Goal: Task Accomplishment & Management: Use online tool/utility

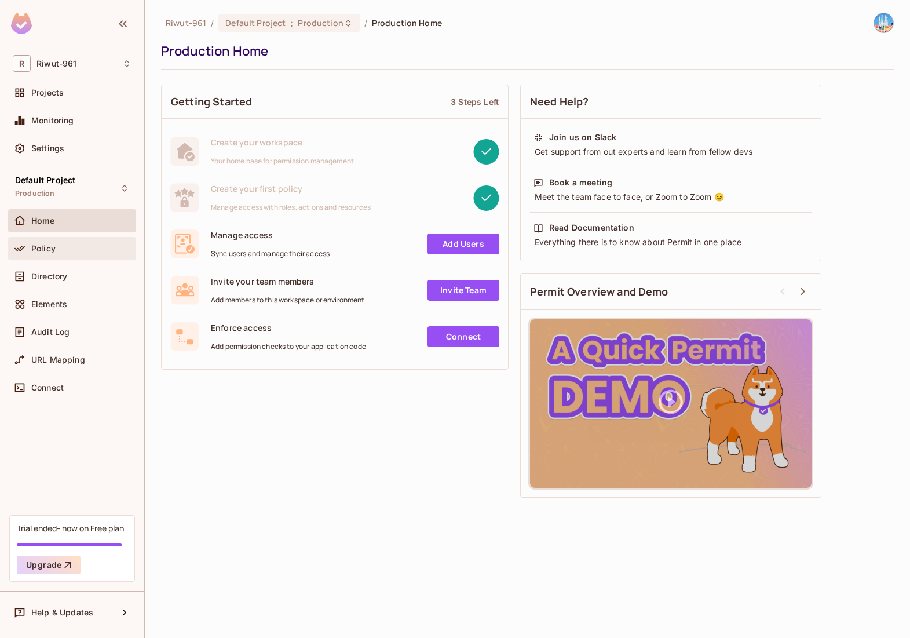
click at [68, 250] on div "Policy" at bounding box center [81, 248] width 100 height 9
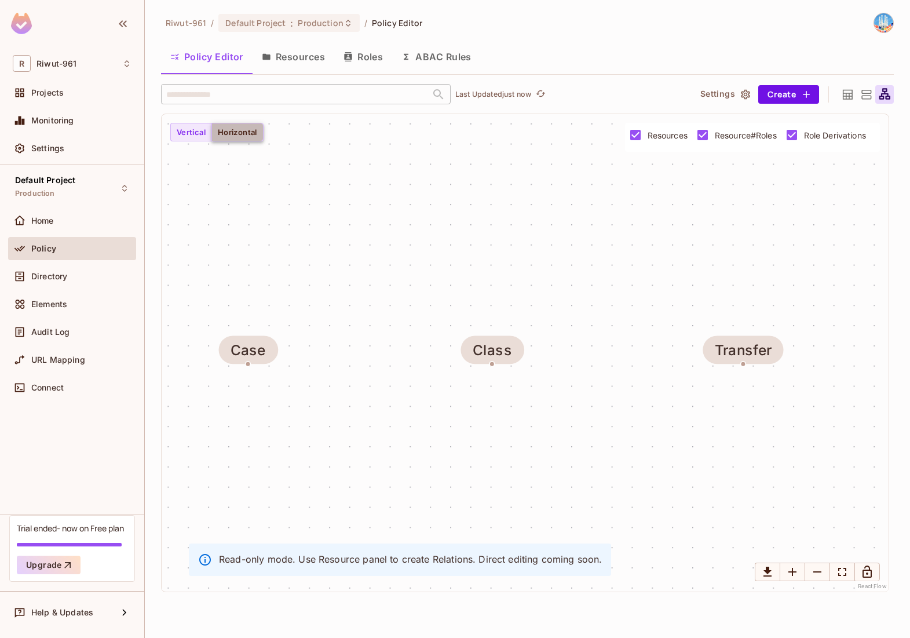
click at [242, 133] on button "Horizontal" at bounding box center [238, 132] width 52 height 19
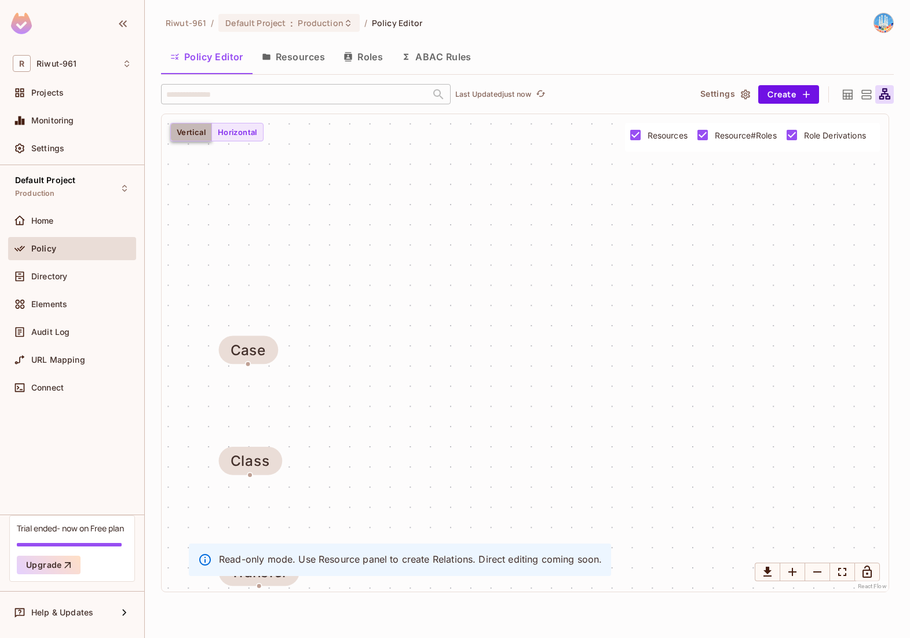
click at [194, 133] on button "Vertical" at bounding box center [191, 132] width 42 height 19
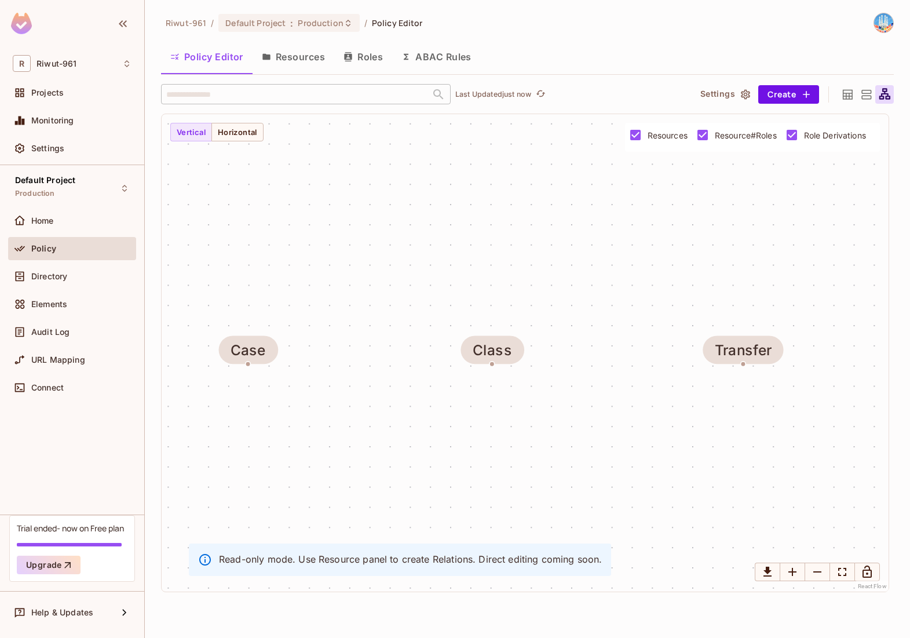
click at [843, 93] on icon at bounding box center [848, 94] width 10 height 10
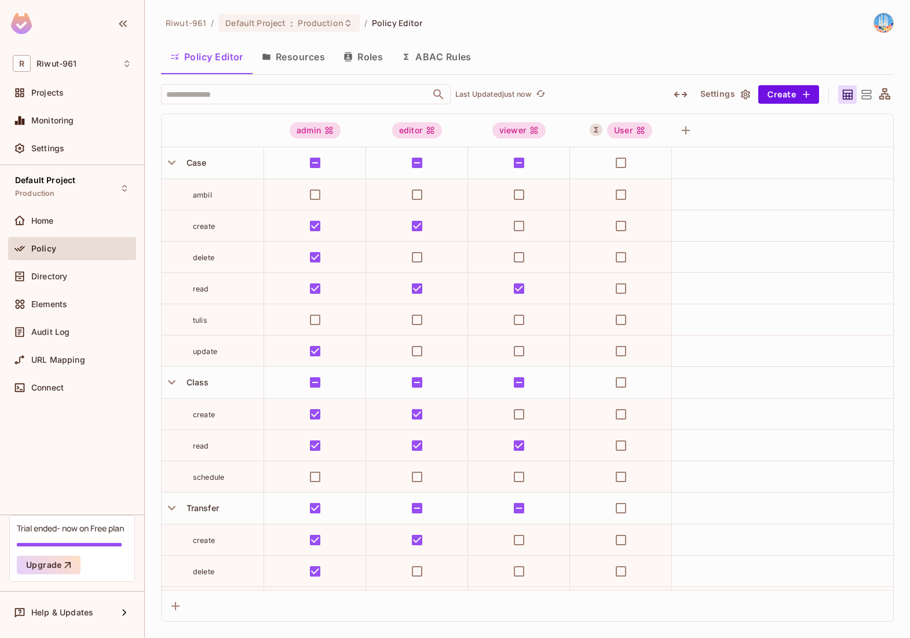
click at [888, 97] on icon at bounding box center [885, 95] width 14 height 14
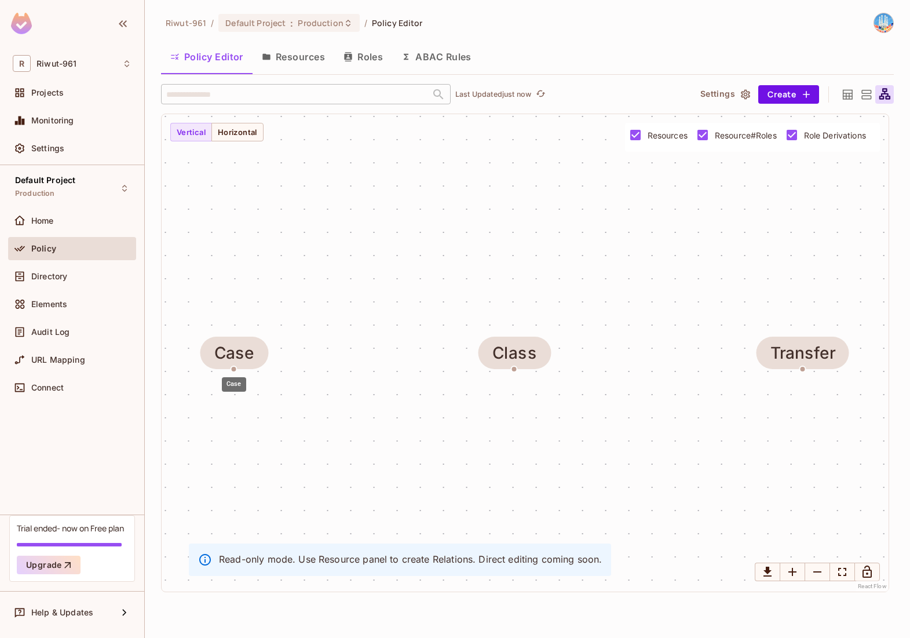
click at [234, 369] on div "Case" at bounding box center [234, 381] width 27 height 24
click at [236, 354] on div "Case" at bounding box center [234, 353] width 40 height 19
click at [301, 60] on button "Resources" at bounding box center [294, 56] width 82 height 29
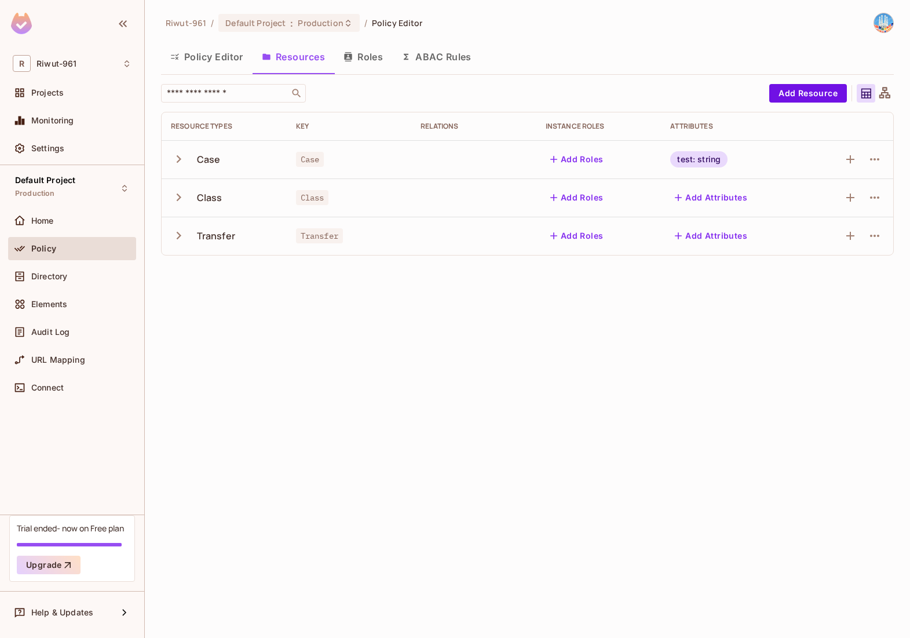
click at [887, 91] on icon at bounding box center [885, 93] width 14 height 14
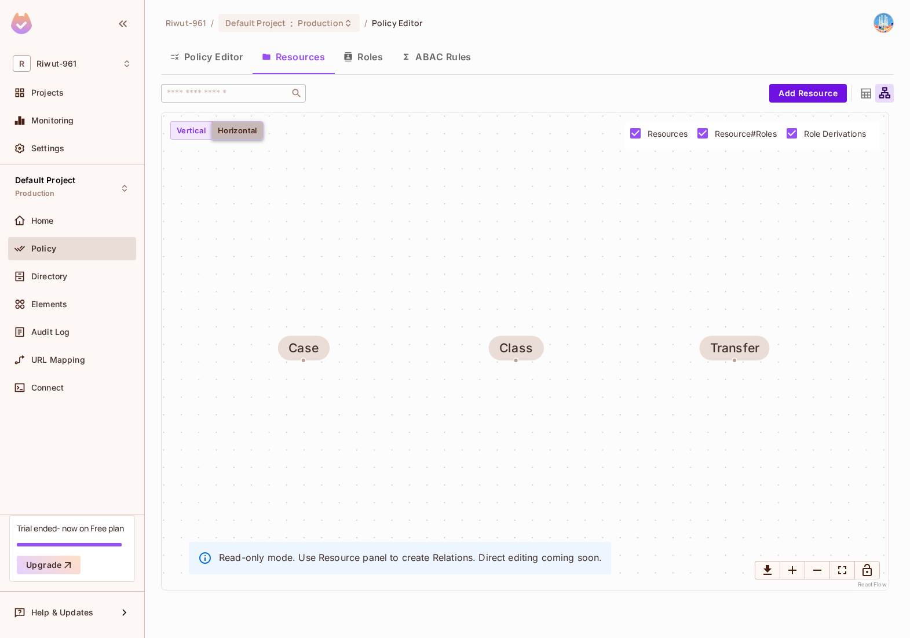
click at [247, 128] on button "Horizontal" at bounding box center [238, 130] width 52 height 19
click at [738, 133] on span "Resource#Roles" at bounding box center [746, 133] width 62 height 11
click at [359, 54] on button "Roles" at bounding box center [363, 56] width 58 height 29
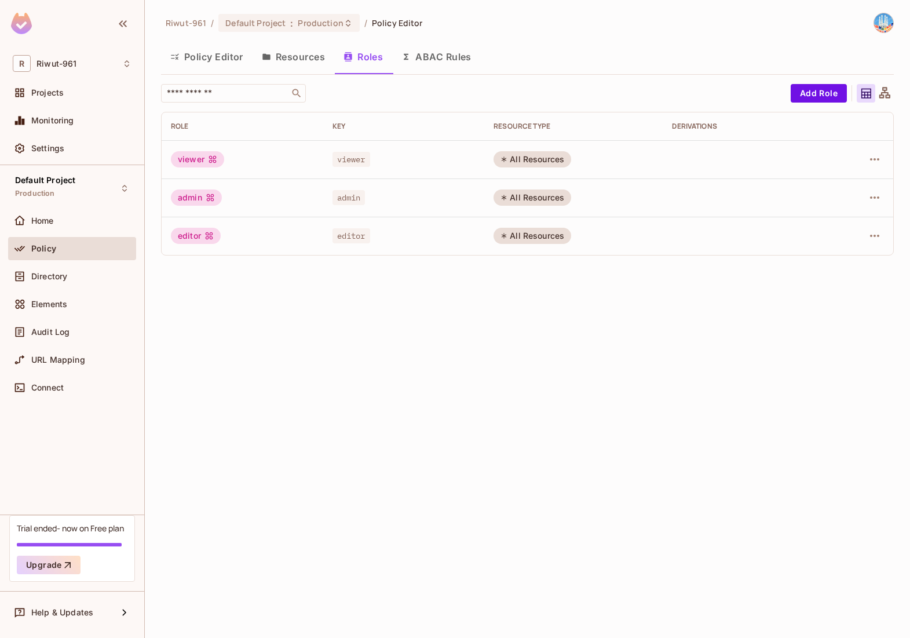
click at [883, 90] on icon at bounding box center [885, 93] width 14 height 14
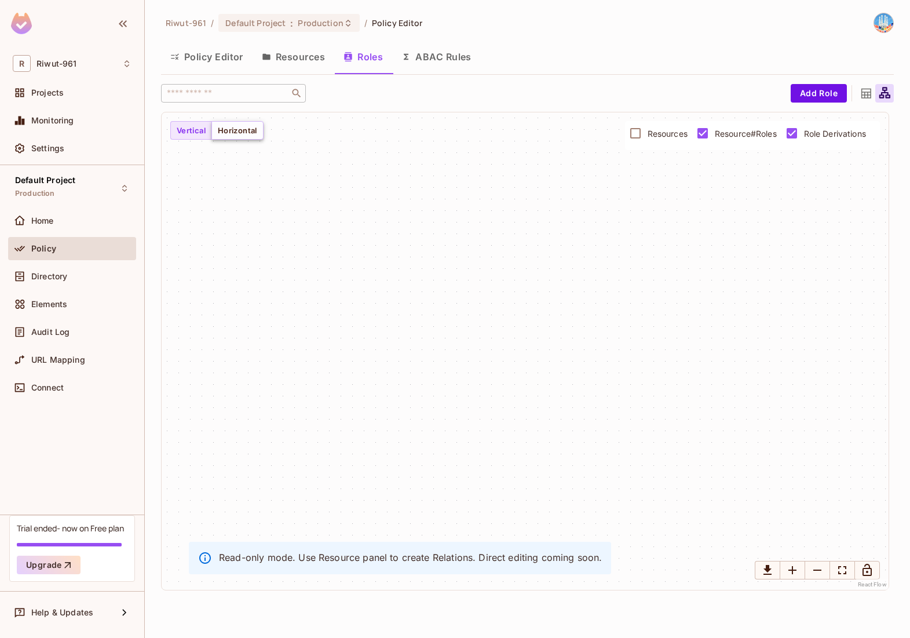
click at [252, 136] on button "Horizontal" at bounding box center [238, 130] width 52 height 19
click at [203, 130] on button "Vertical" at bounding box center [191, 130] width 42 height 19
click at [292, 59] on button "Resources" at bounding box center [294, 56] width 82 height 29
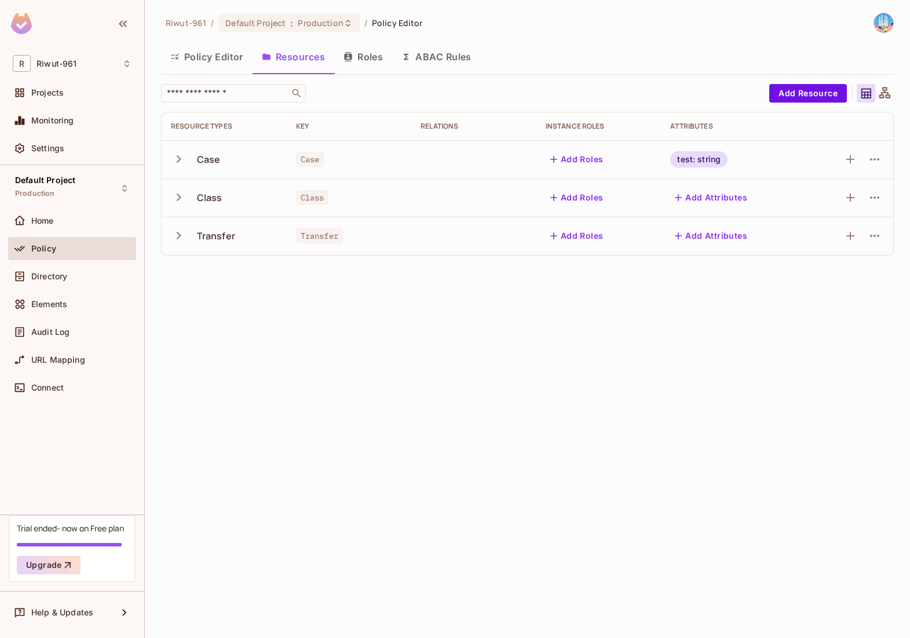
click at [177, 158] on icon "button" at bounding box center [179, 159] width 16 height 16
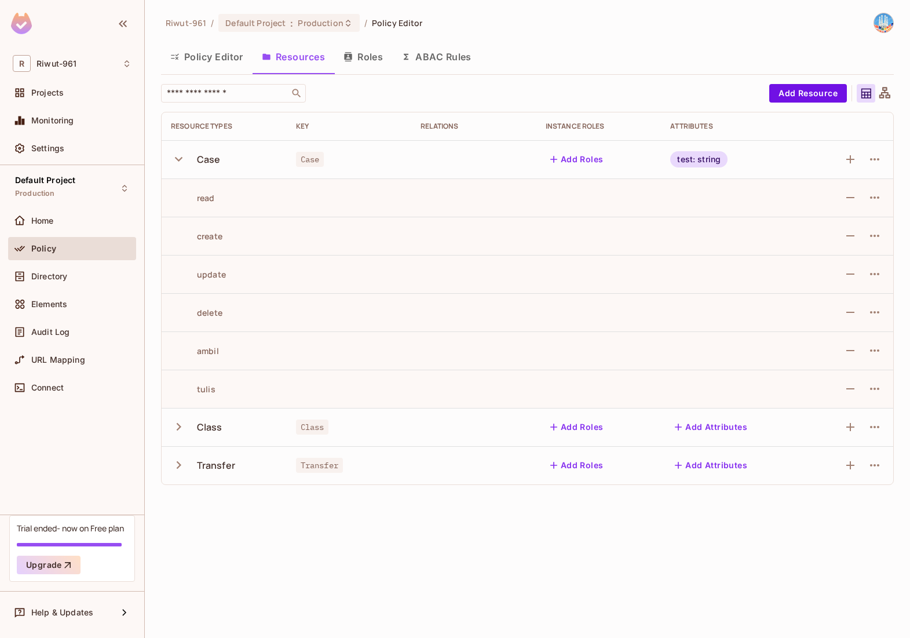
click at [202, 57] on button "Policy Editor" at bounding box center [207, 56] width 92 height 29
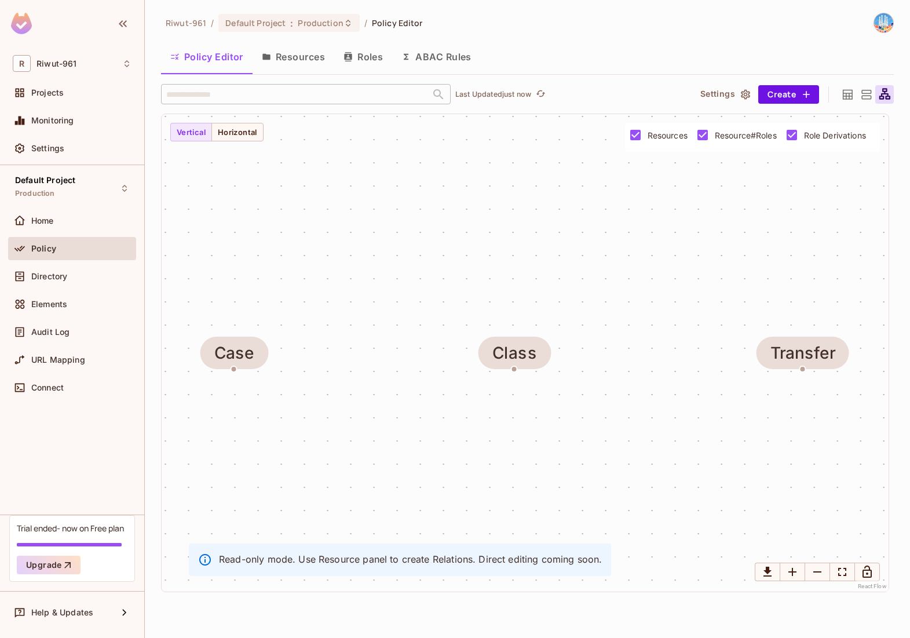
click at [717, 97] on button "Settings" at bounding box center [725, 94] width 58 height 19
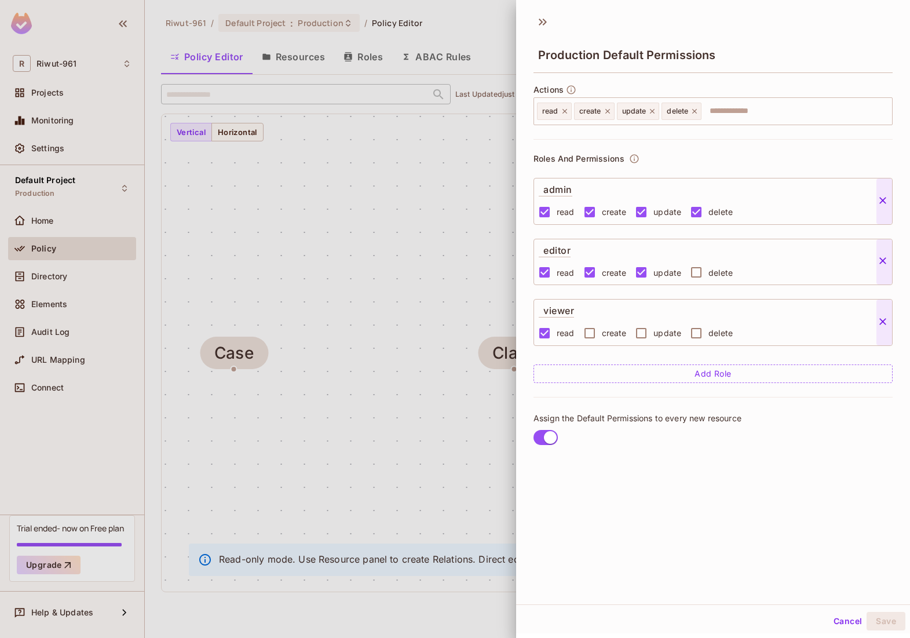
click at [473, 175] on div at bounding box center [455, 319] width 910 height 638
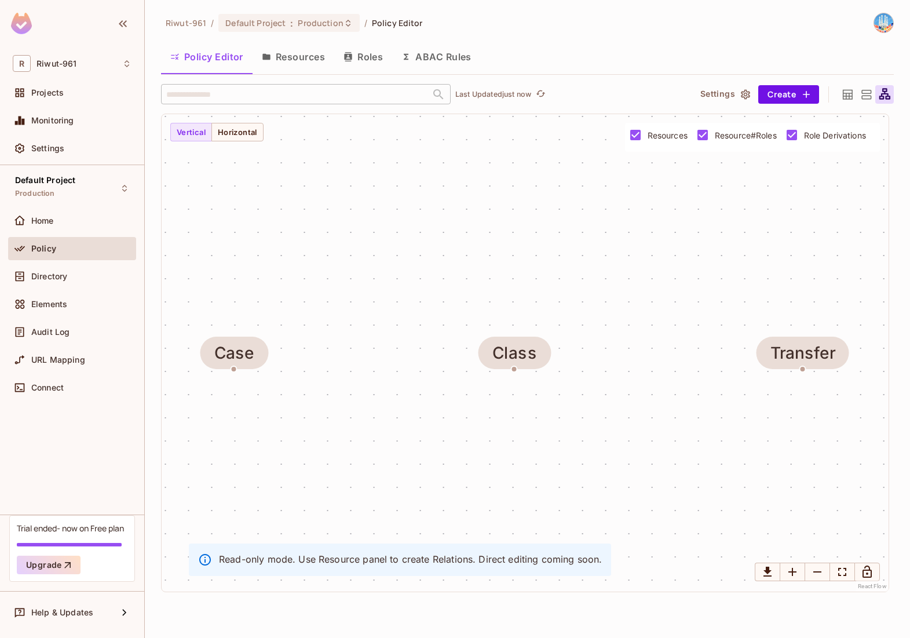
click at [850, 96] on icon at bounding box center [848, 94] width 10 height 10
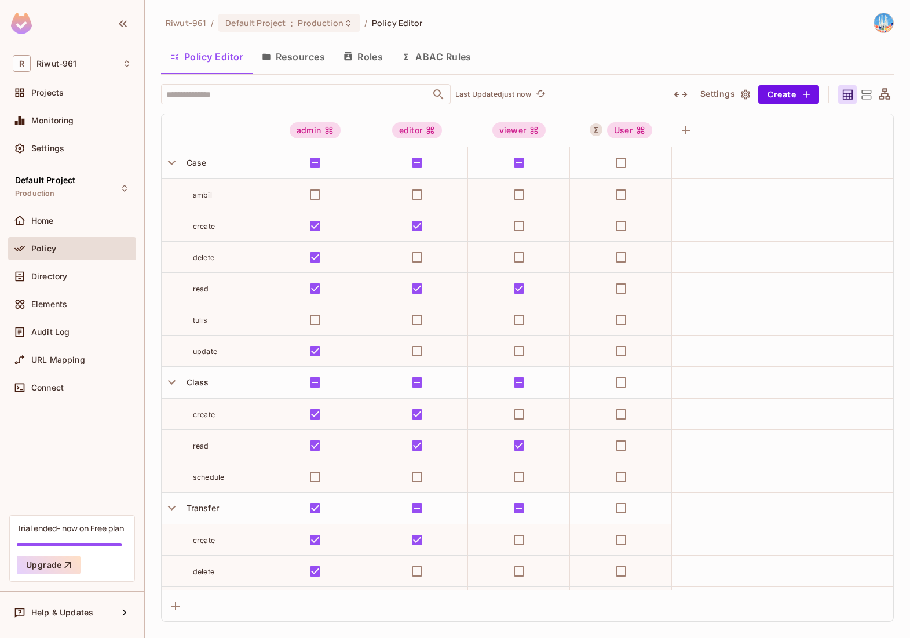
click at [307, 60] on button "Resources" at bounding box center [294, 56] width 82 height 29
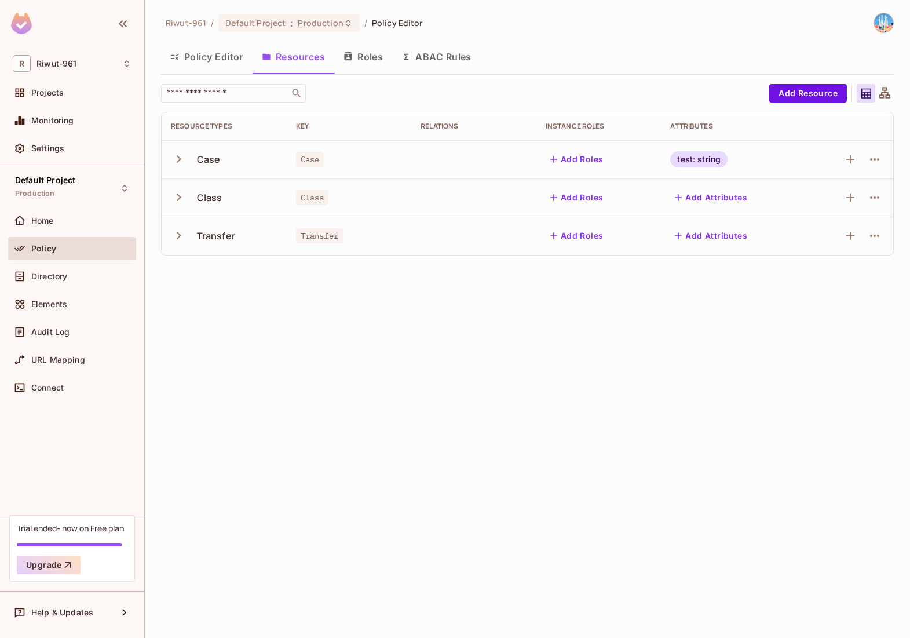
click at [181, 156] on icon "button" at bounding box center [179, 159] width 16 height 16
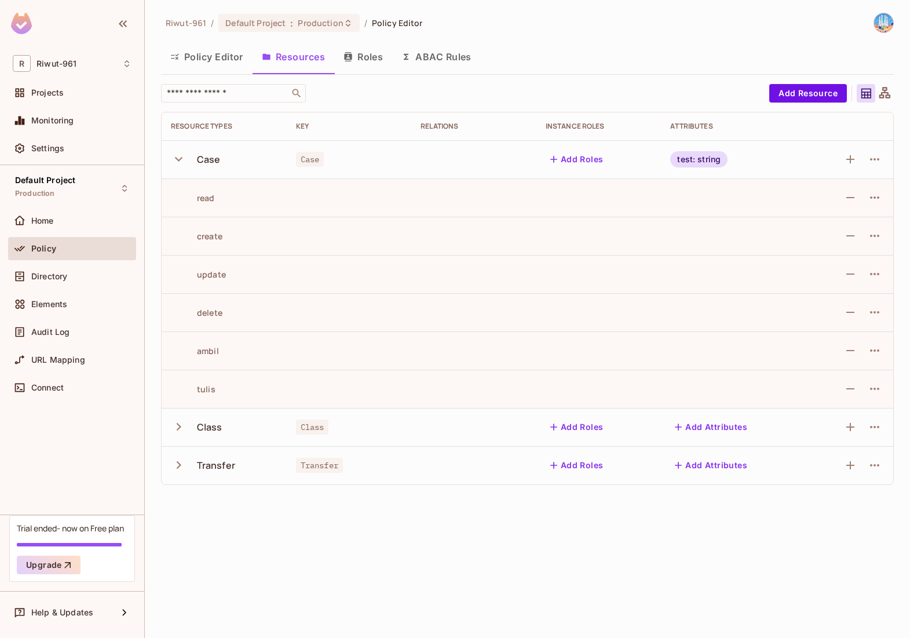
click at [881, 93] on icon at bounding box center [885, 92] width 11 height 11
